Goal: Transaction & Acquisition: Subscribe to service/newsletter

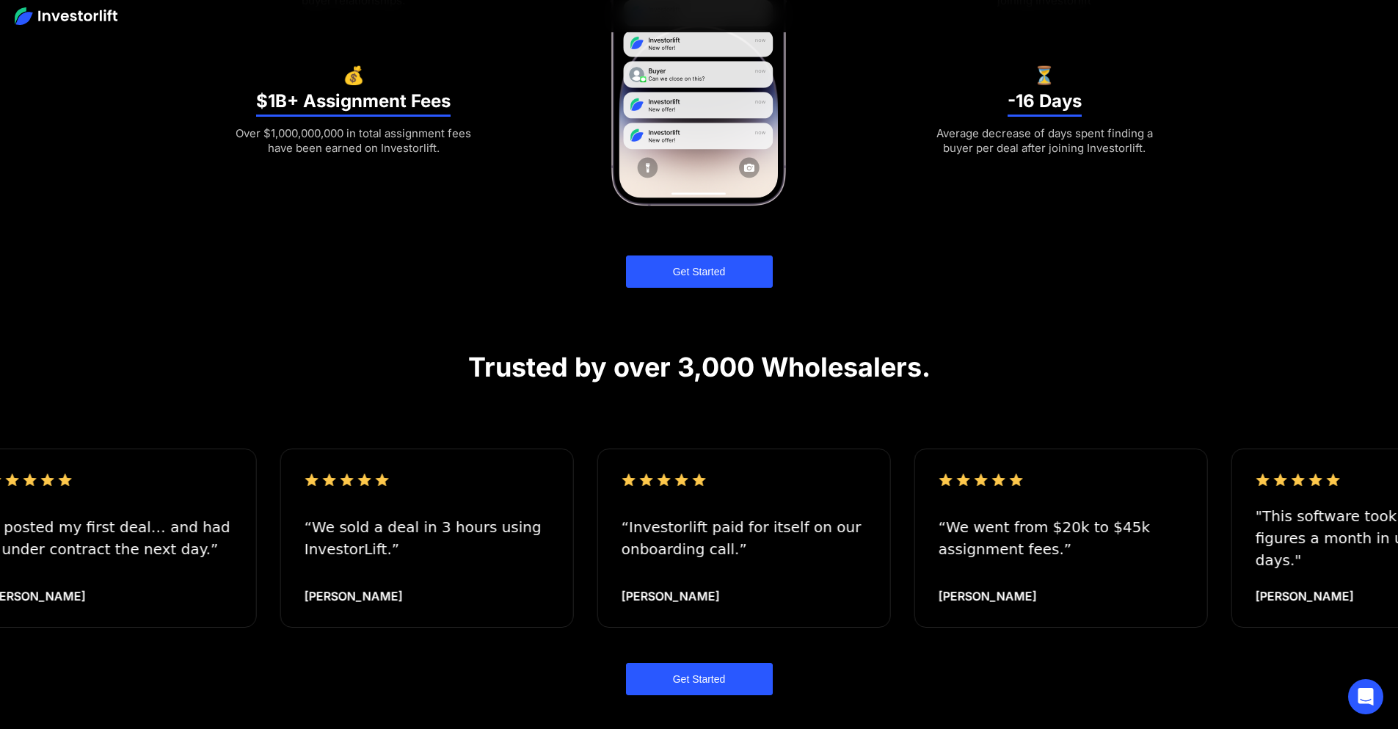
scroll to position [1458, 0]
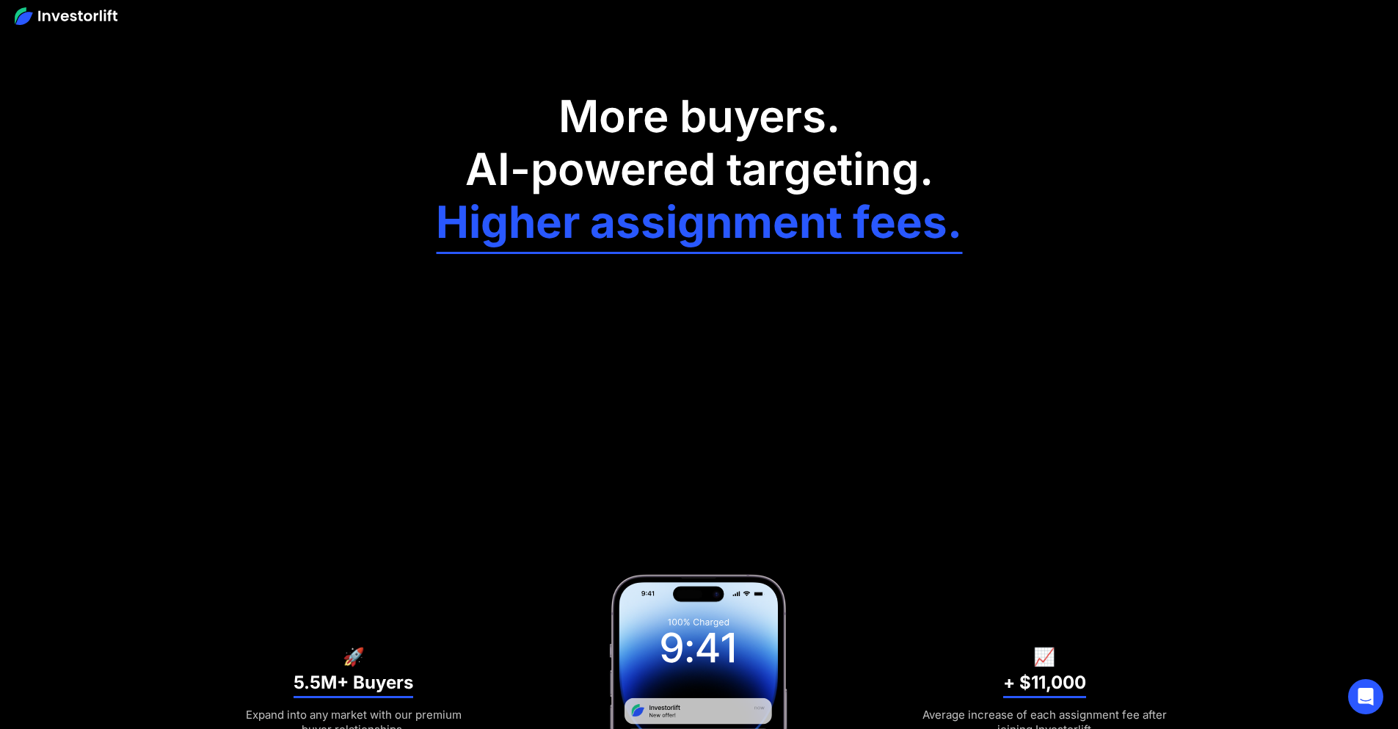
scroll to position [2066, 0]
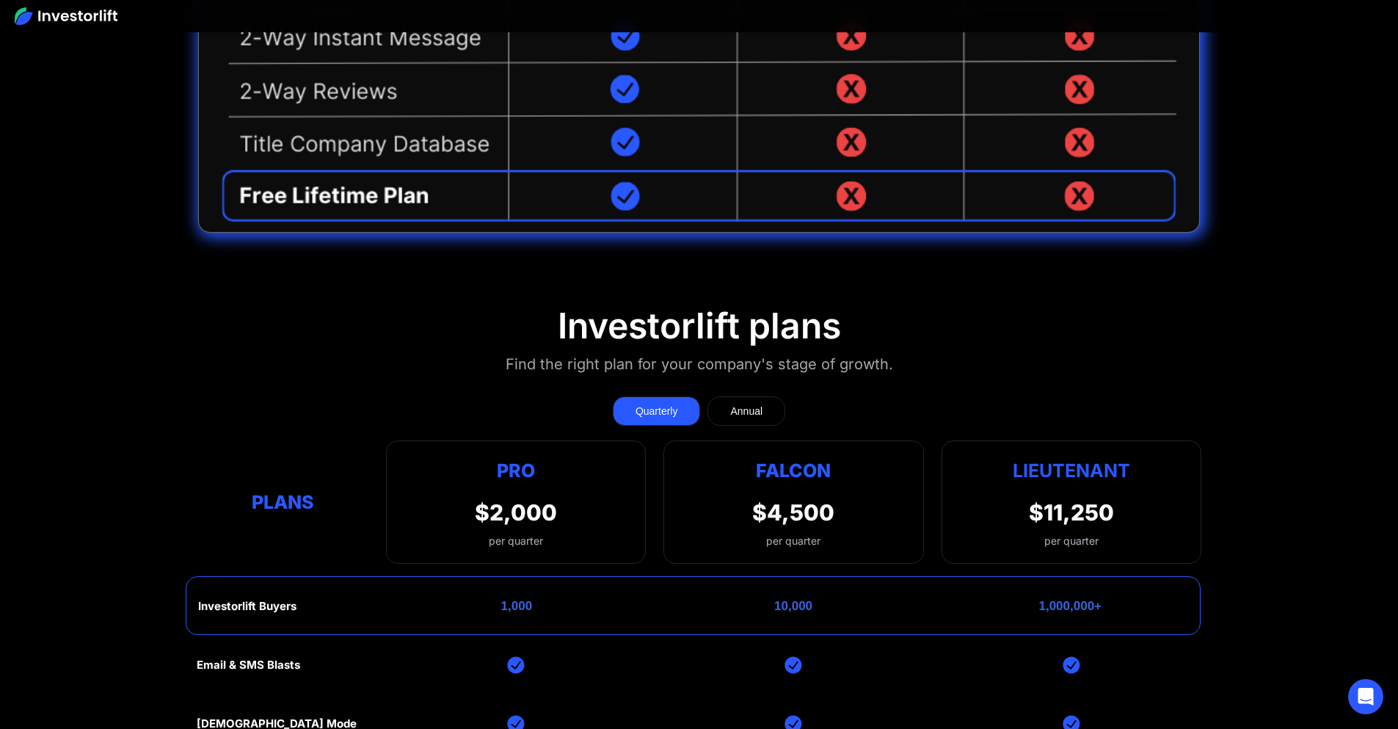
click at [656, 404] on div "Quarterly" at bounding box center [657, 411] width 43 height 15
